Goal: Task Accomplishment & Management: Manage account settings

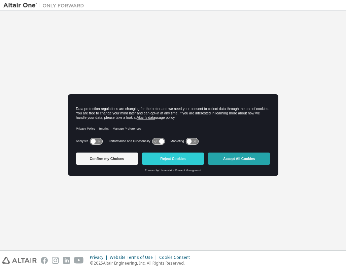
click at [229, 160] on button "Accept All Cookies" at bounding box center [239, 158] width 62 height 12
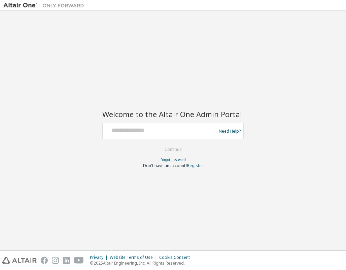
click at [152, 134] on div at bounding box center [160, 130] width 110 height 13
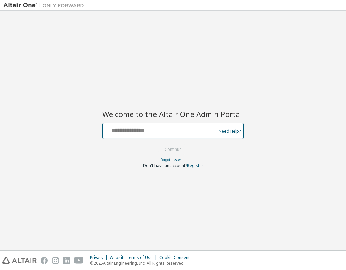
click at [132, 132] on input "text" at bounding box center [160, 129] width 110 height 10
type input "**********"
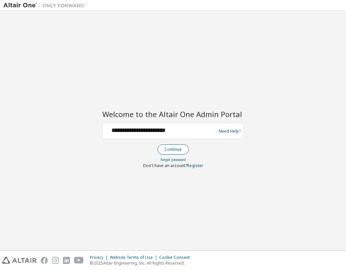
click at [166, 153] on button "Continue" at bounding box center [173, 149] width 31 height 10
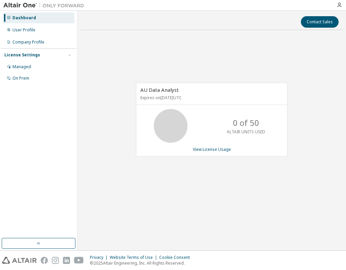
drag, startPoint x: 196, startPoint y: 1, endPoint x: 144, endPoint y: 56, distance: 76.3
drag, startPoint x: 144, startPoint y: 56, endPoint x: 106, endPoint y: 135, distance: 88.2
click at [106, 135] on div "AU Data Analyst Expires on [DATE] UTC 0 of 50 ALTAIR UNITS USED View License Us…" at bounding box center [212, 122] width 262 height 175
click at [34, 243] on button "button" at bounding box center [39, 243] width 74 height 11
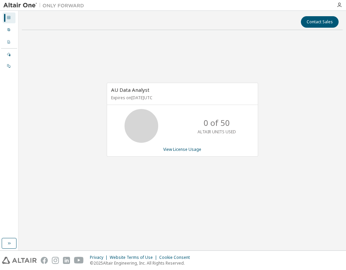
click at [9, 20] on div at bounding box center [9, 17] width 4 height 5
click at [8, 29] on icon at bounding box center [9, 30] width 4 height 4
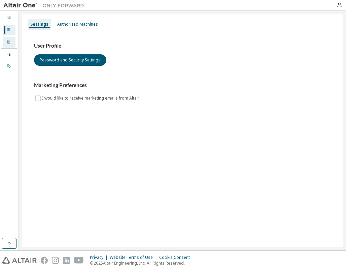
click at [11, 44] on div "Company Profile" at bounding box center [9, 42] width 13 height 11
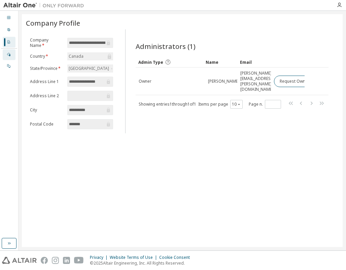
click at [11, 55] on div "Managed" at bounding box center [9, 54] width 13 height 11
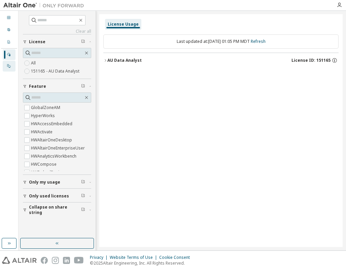
click at [7, 68] on div at bounding box center [9, 65] width 4 height 5
